Goal: Communication & Community: Answer question/provide support

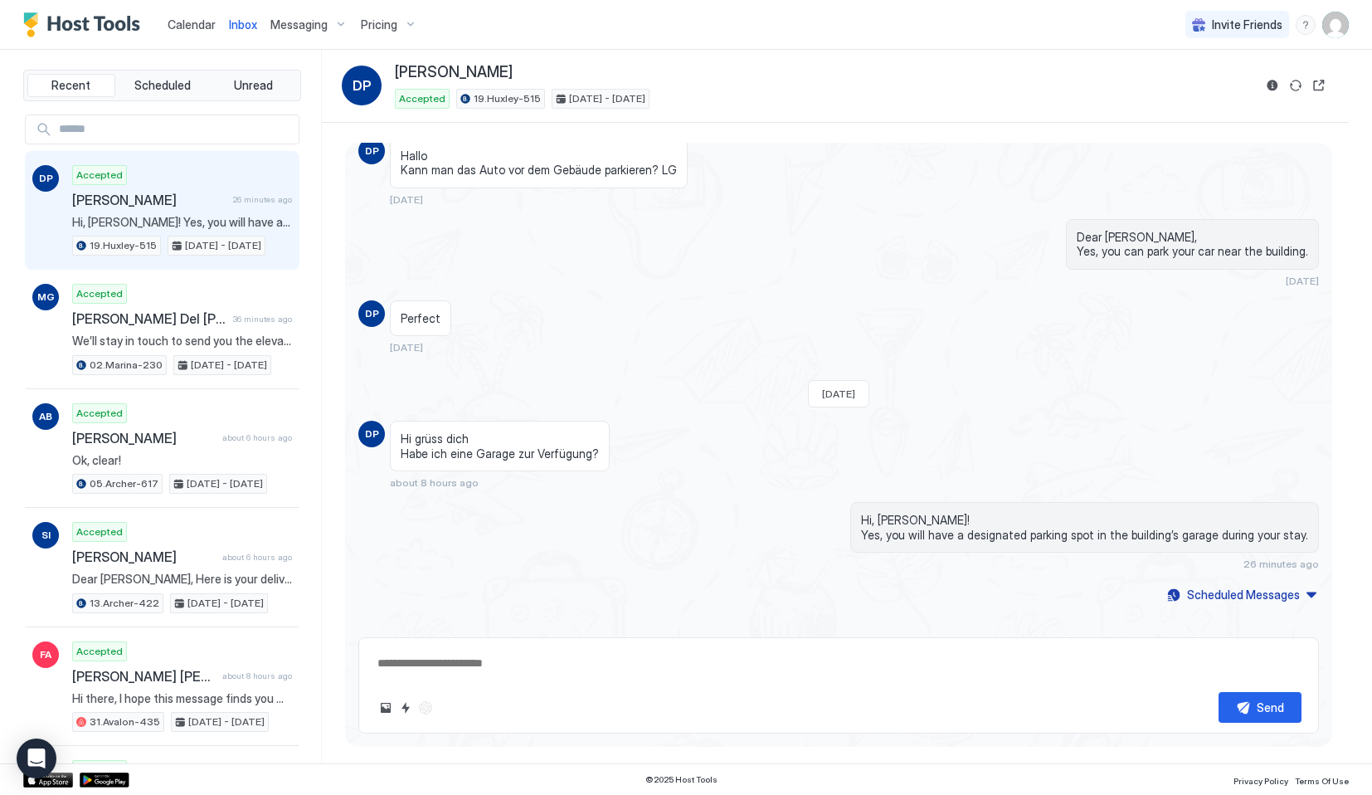
scroll to position [1493, 0]
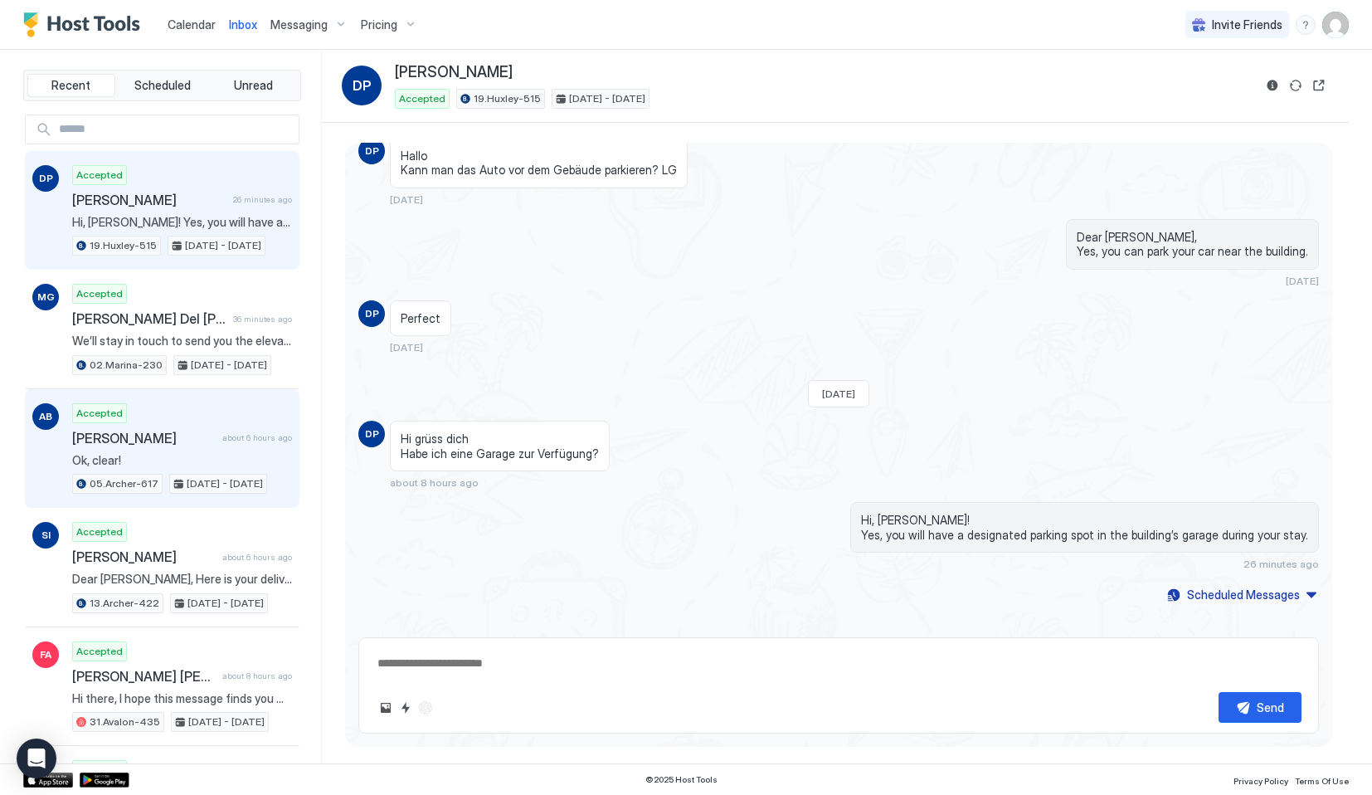
click at [290, 396] on div "AB Accepted [PERSON_NAME] about 6 hours ago Ok, clear! 05.[PERSON_NAME]-617 [DA…" at bounding box center [162, 448] width 275 height 119
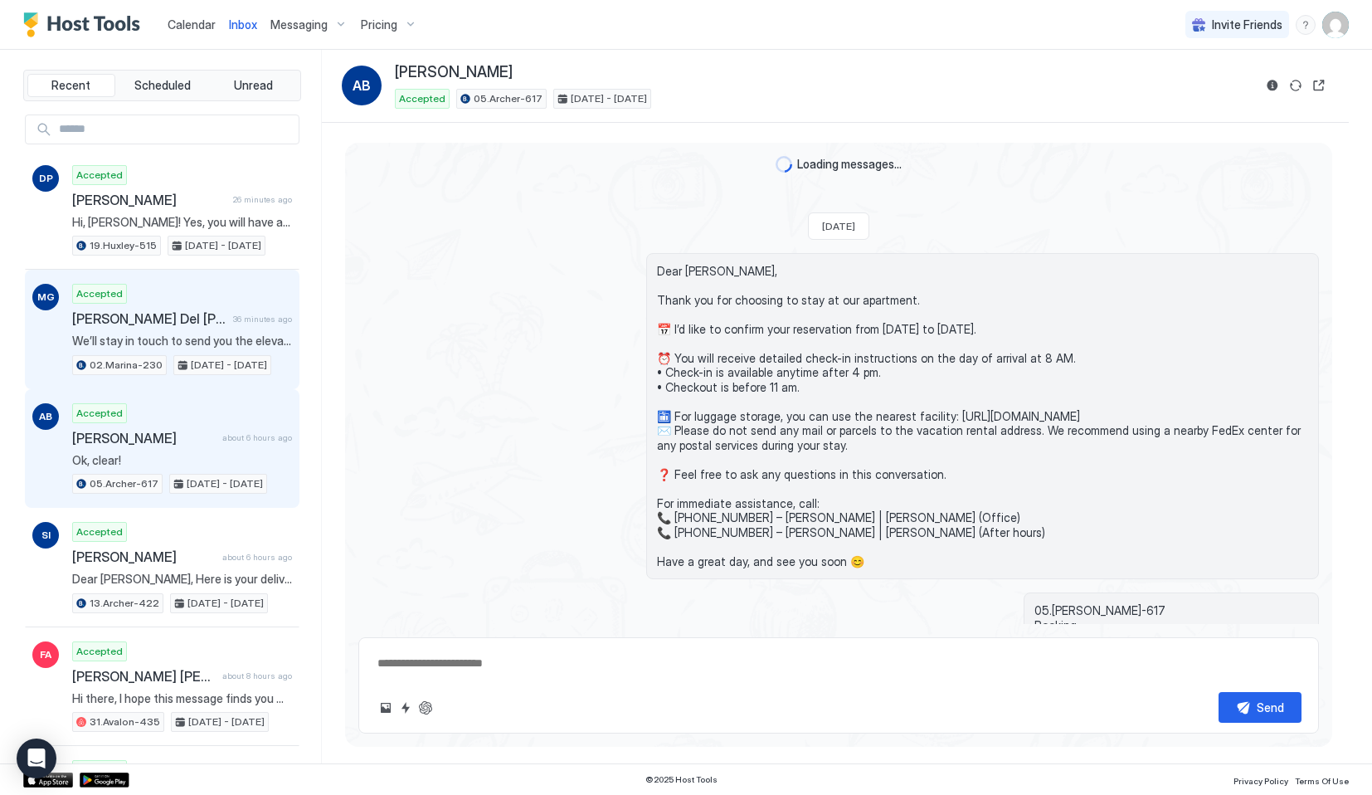
scroll to position [3104, 0]
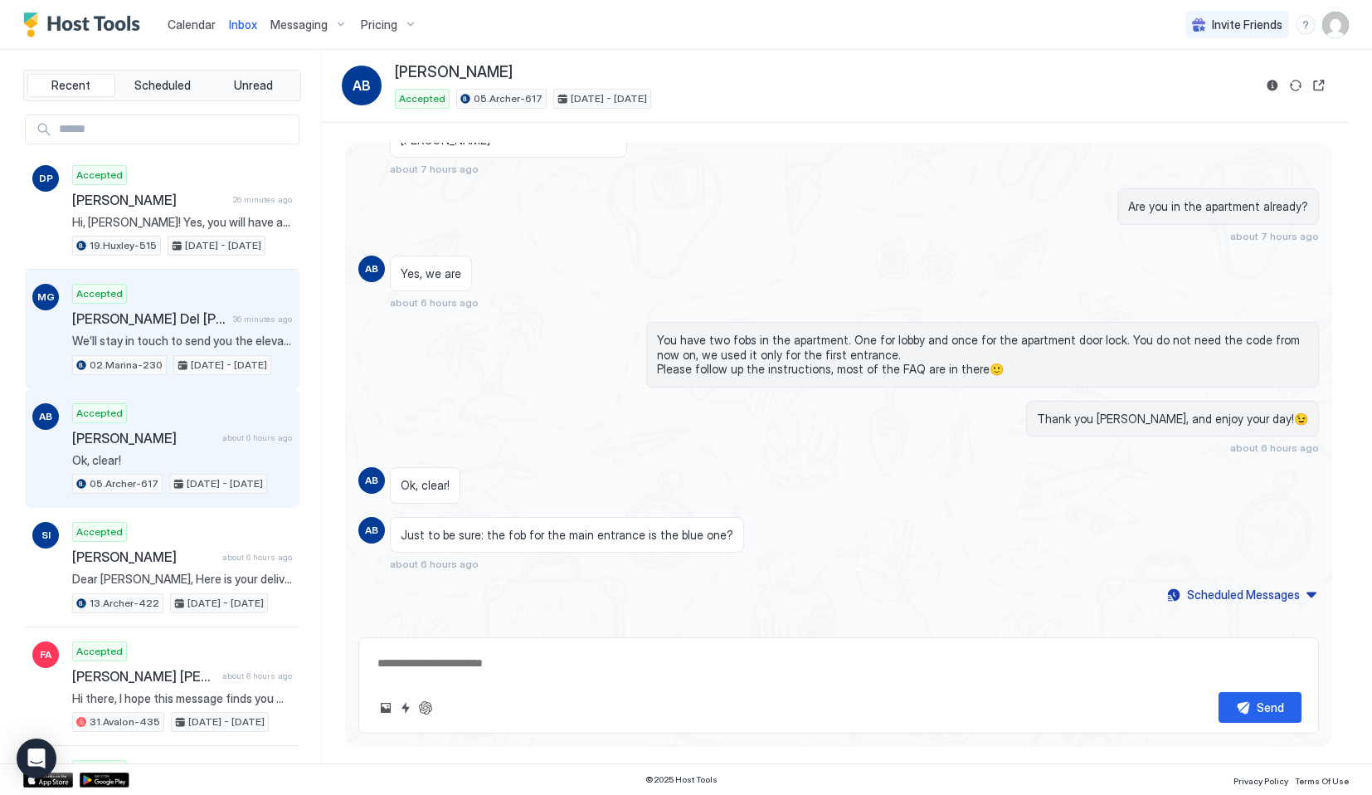
click at [229, 294] on div "Accepted [PERSON_NAME] Del [PERSON_NAME] 36 minutes ago We’ll stay in touch to …" at bounding box center [182, 329] width 220 height 91
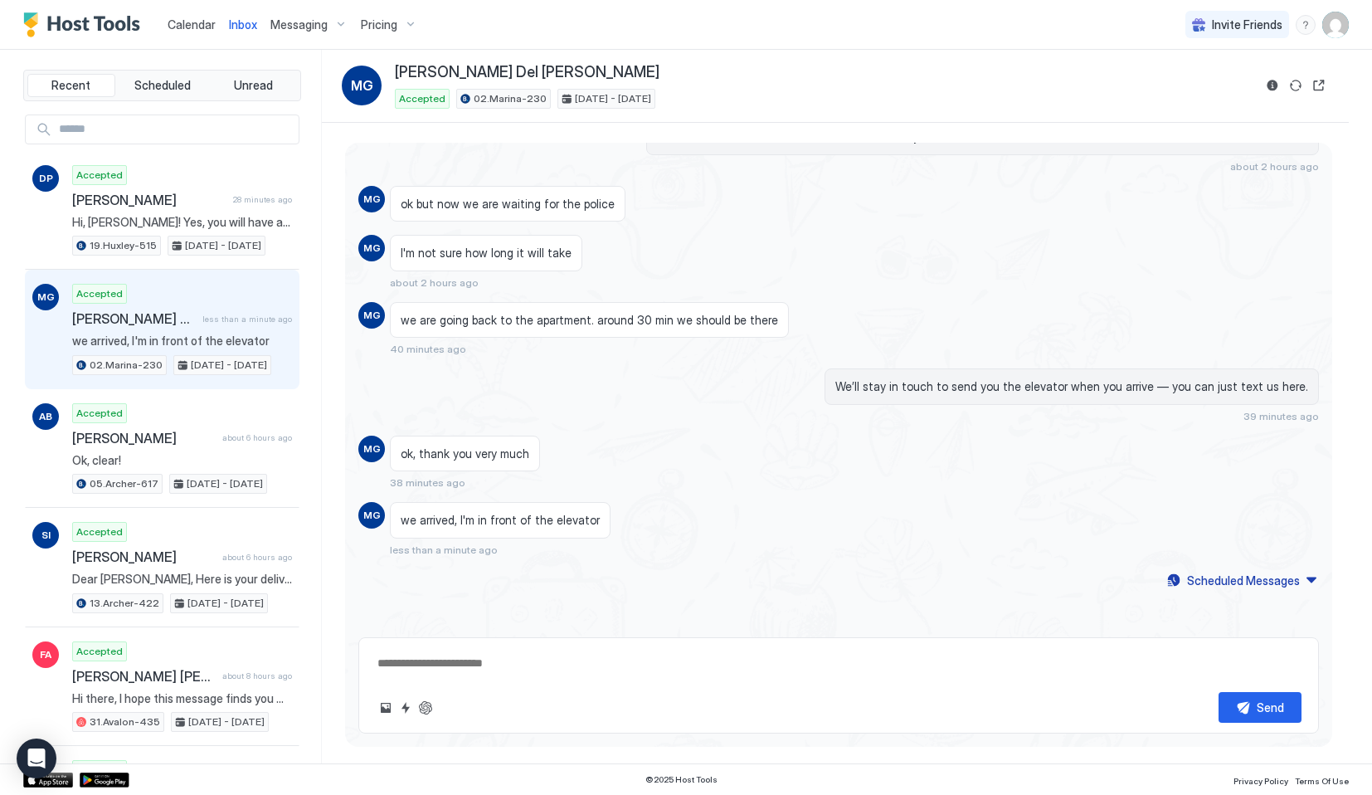
scroll to position [1255, 0]
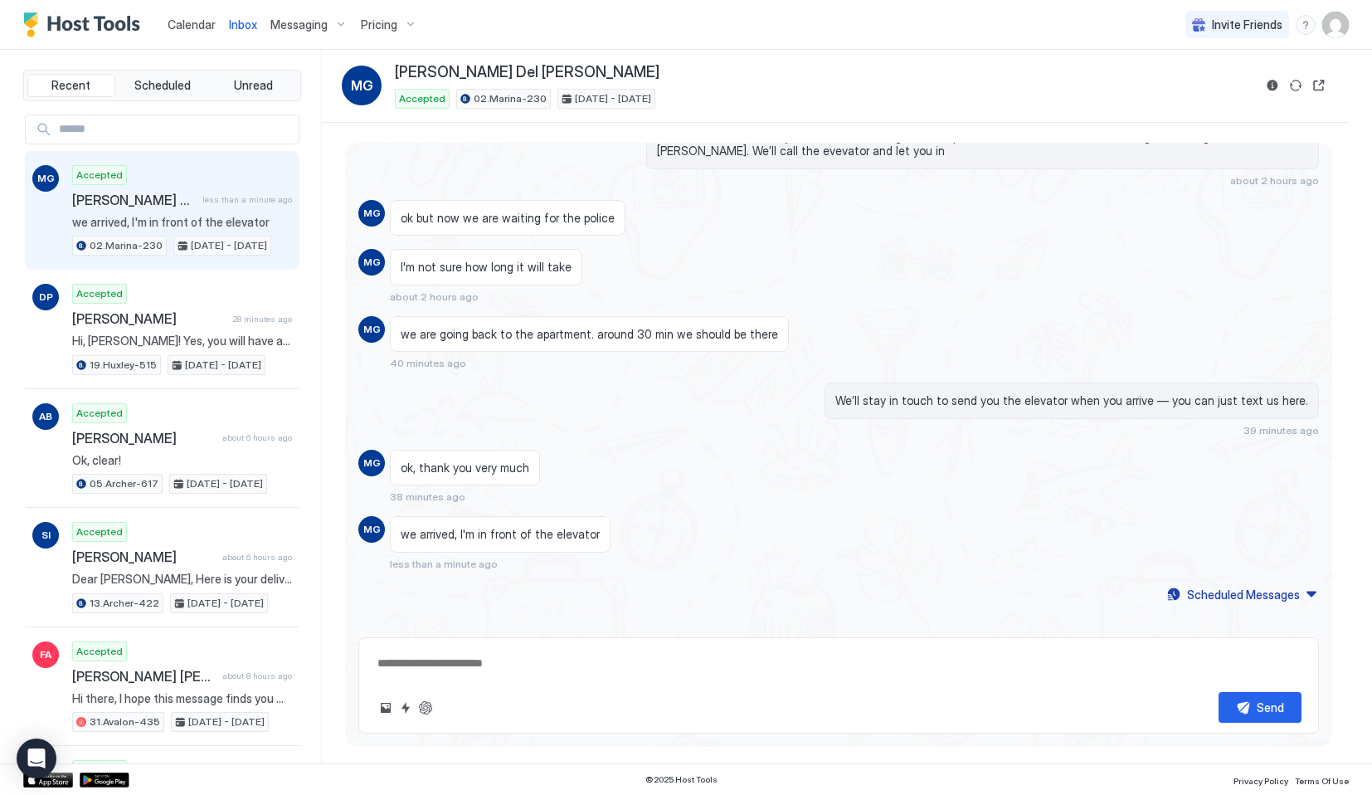
click at [487, 673] on textarea at bounding box center [839, 663] width 926 height 31
paste textarea "**********"
type textarea "*"
type textarea "**********"
click at [1287, 709] on button "Send" at bounding box center [1260, 707] width 83 height 31
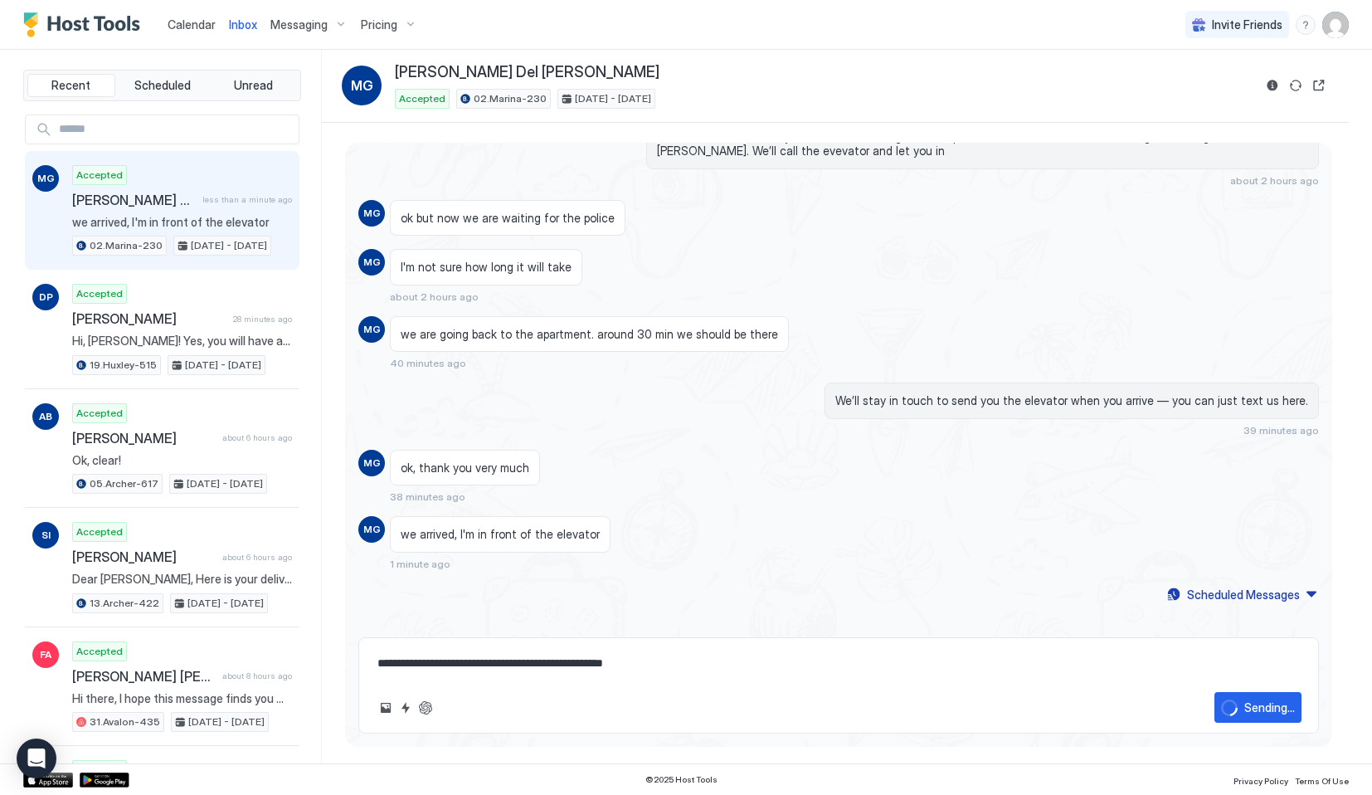
type textarea "*"
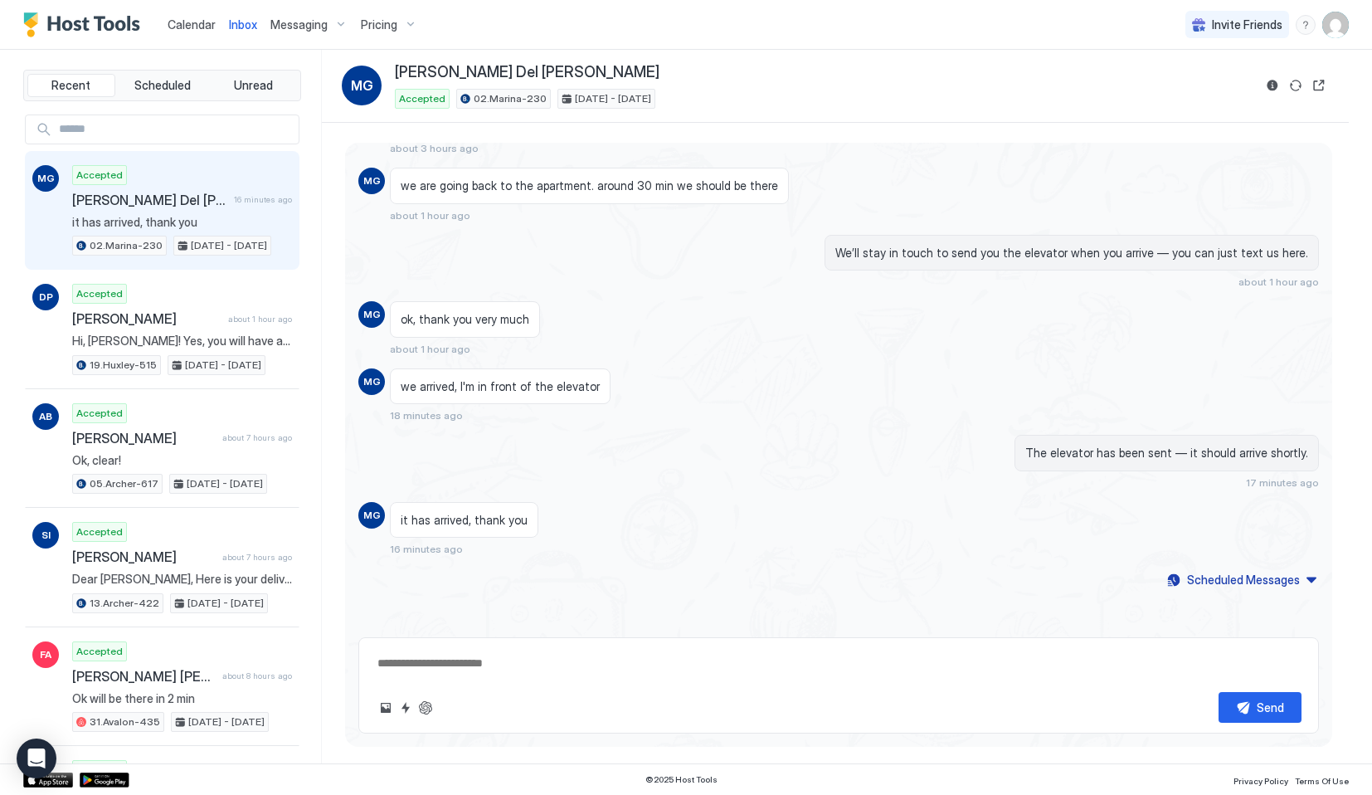
scroll to position [965, 0]
type textarea "*"
click at [190, 32] on div "Calendar" at bounding box center [191, 24] width 61 height 31
click at [192, 38] on div "Calendar" at bounding box center [191, 24] width 61 height 31
click at [192, 27] on span "Calendar" at bounding box center [192, 24] width 48 height 14
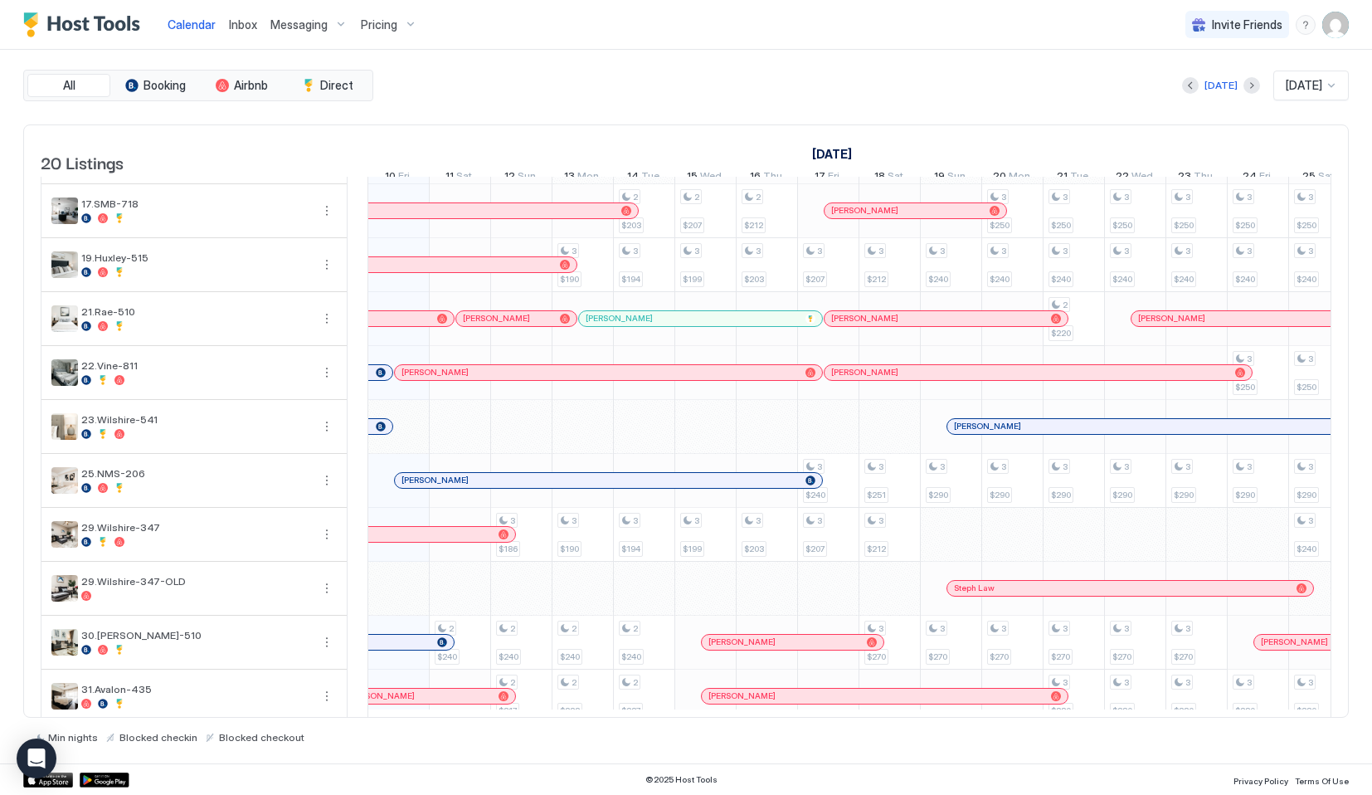
scroll to position [569, 0]
